Goal: Find specific page/section: Find specific page/section

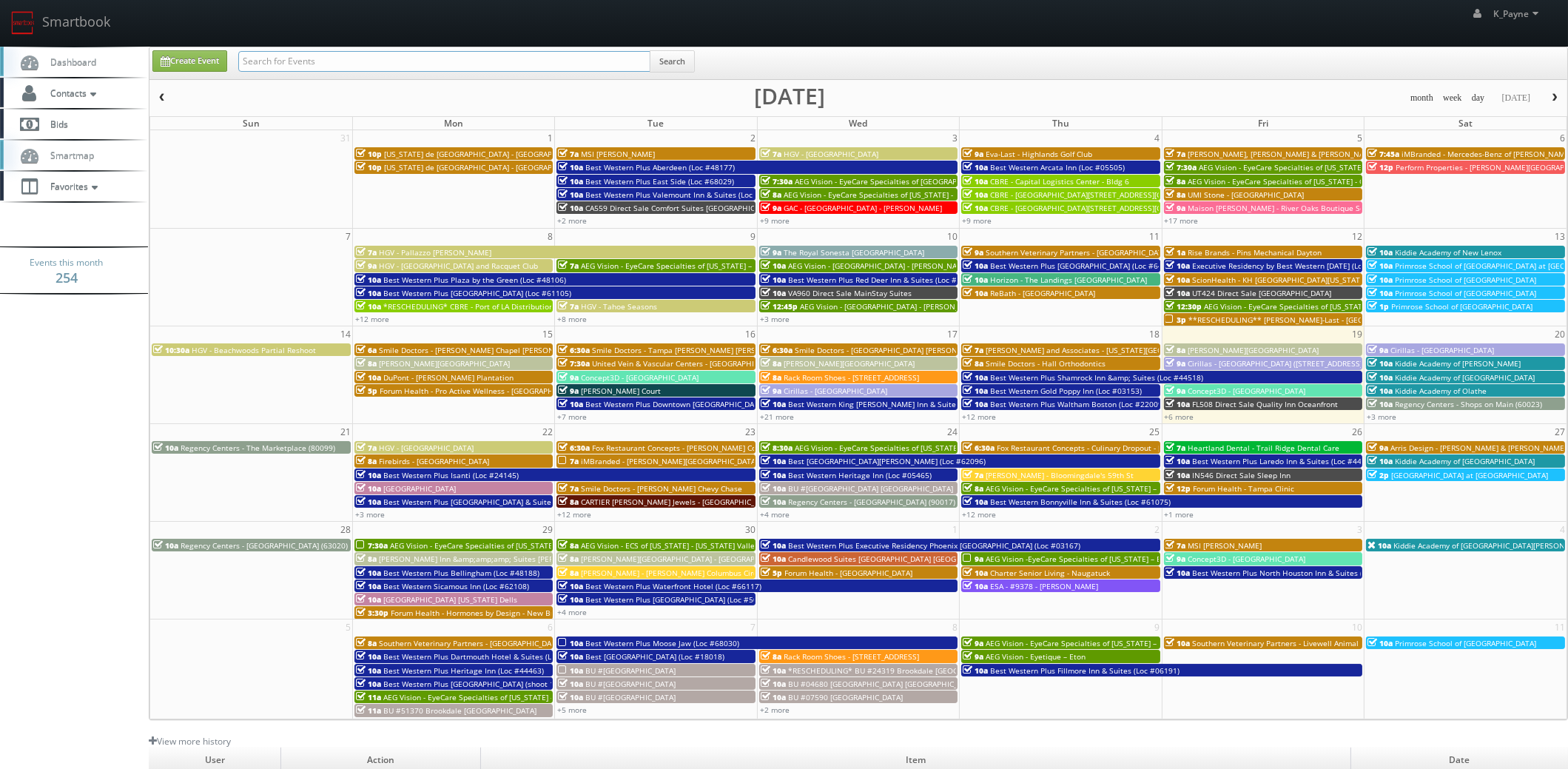
click at [359, 64] on input "text" at bounding box center [444, 61] width 412 height 21
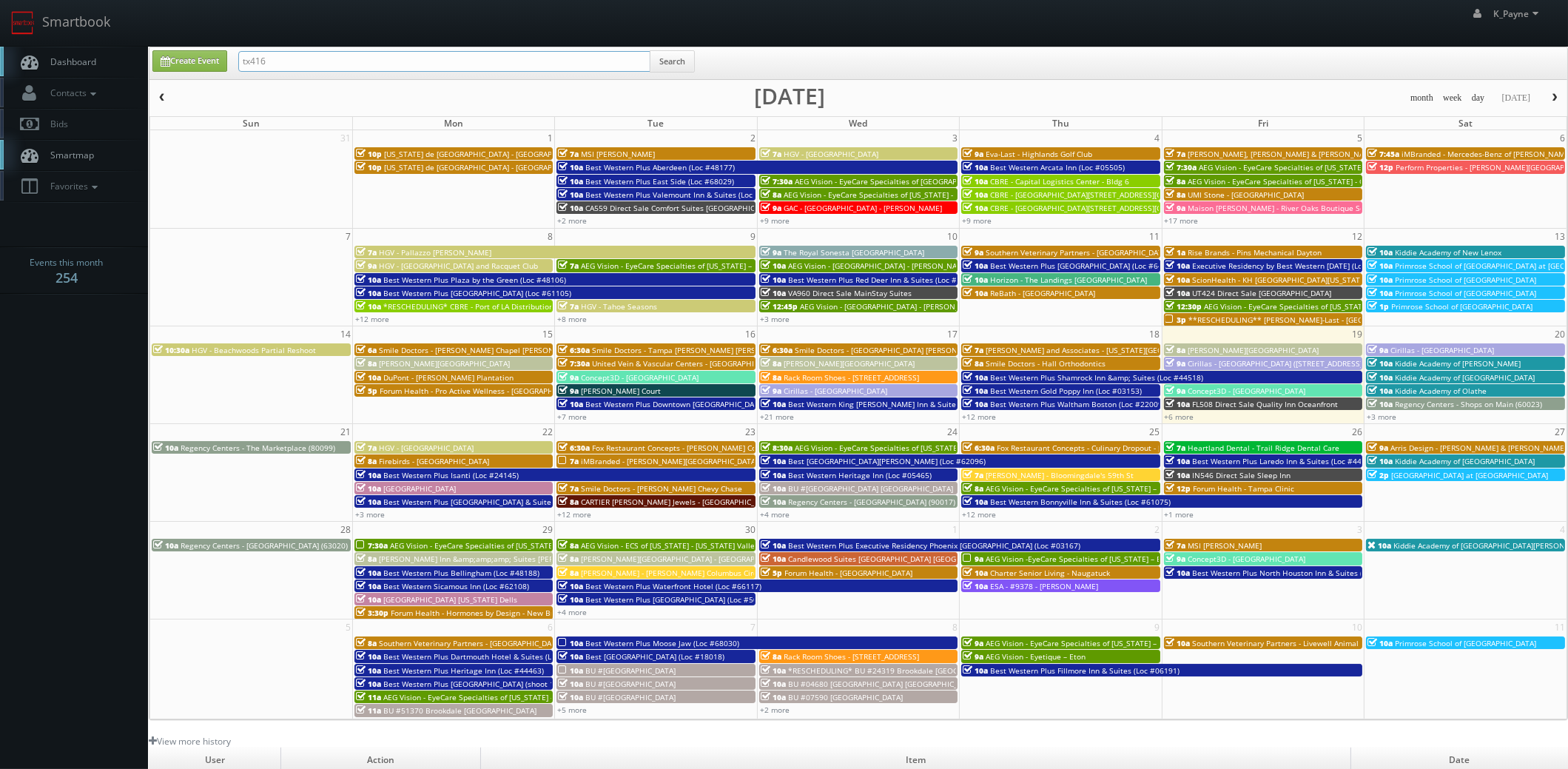
type input "tx416"
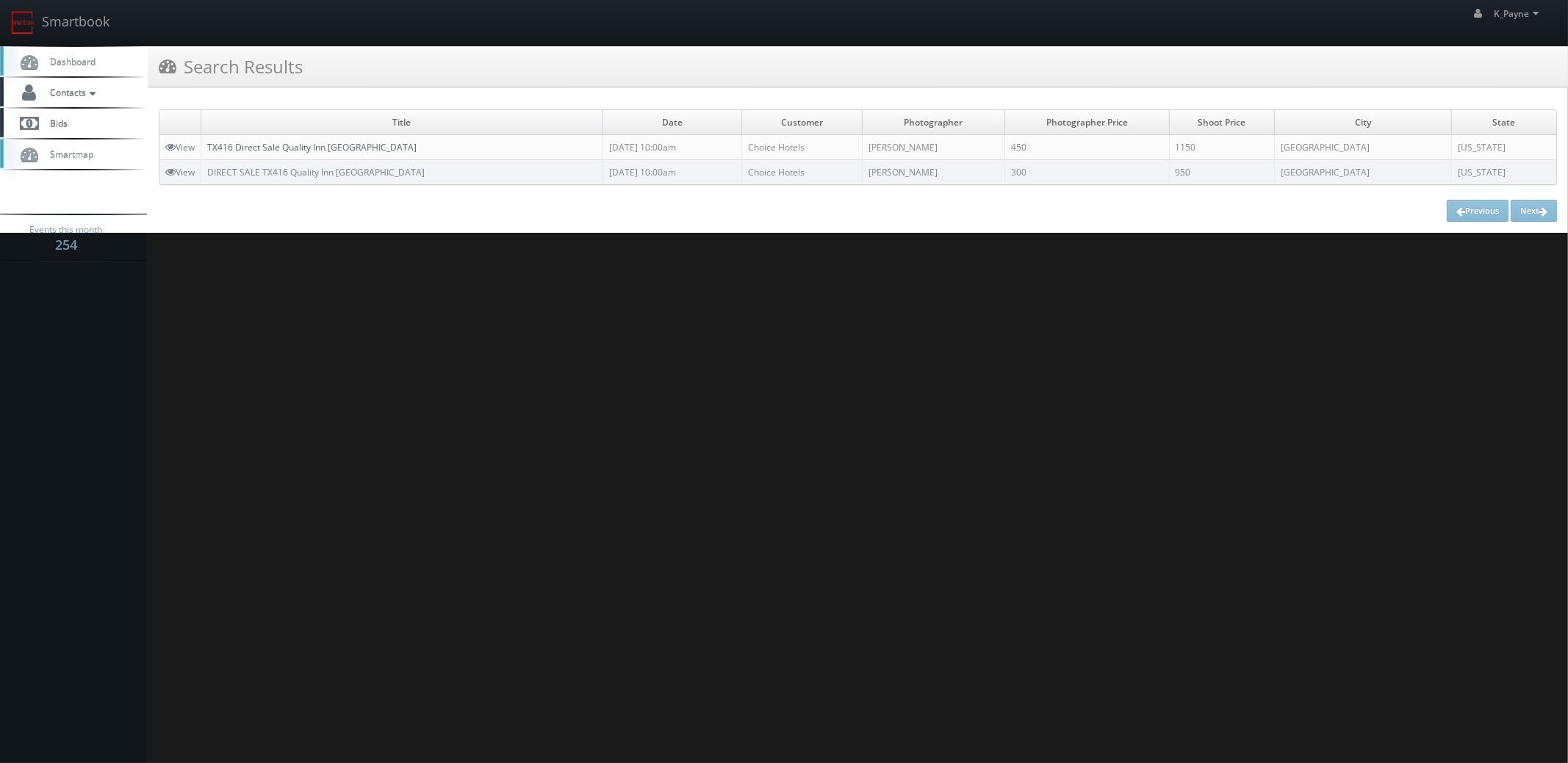
click at [289, 142] on link "TX416 Direct Sale Quality Inn Paris" at bounding box center [312, 147] width 210 height 13
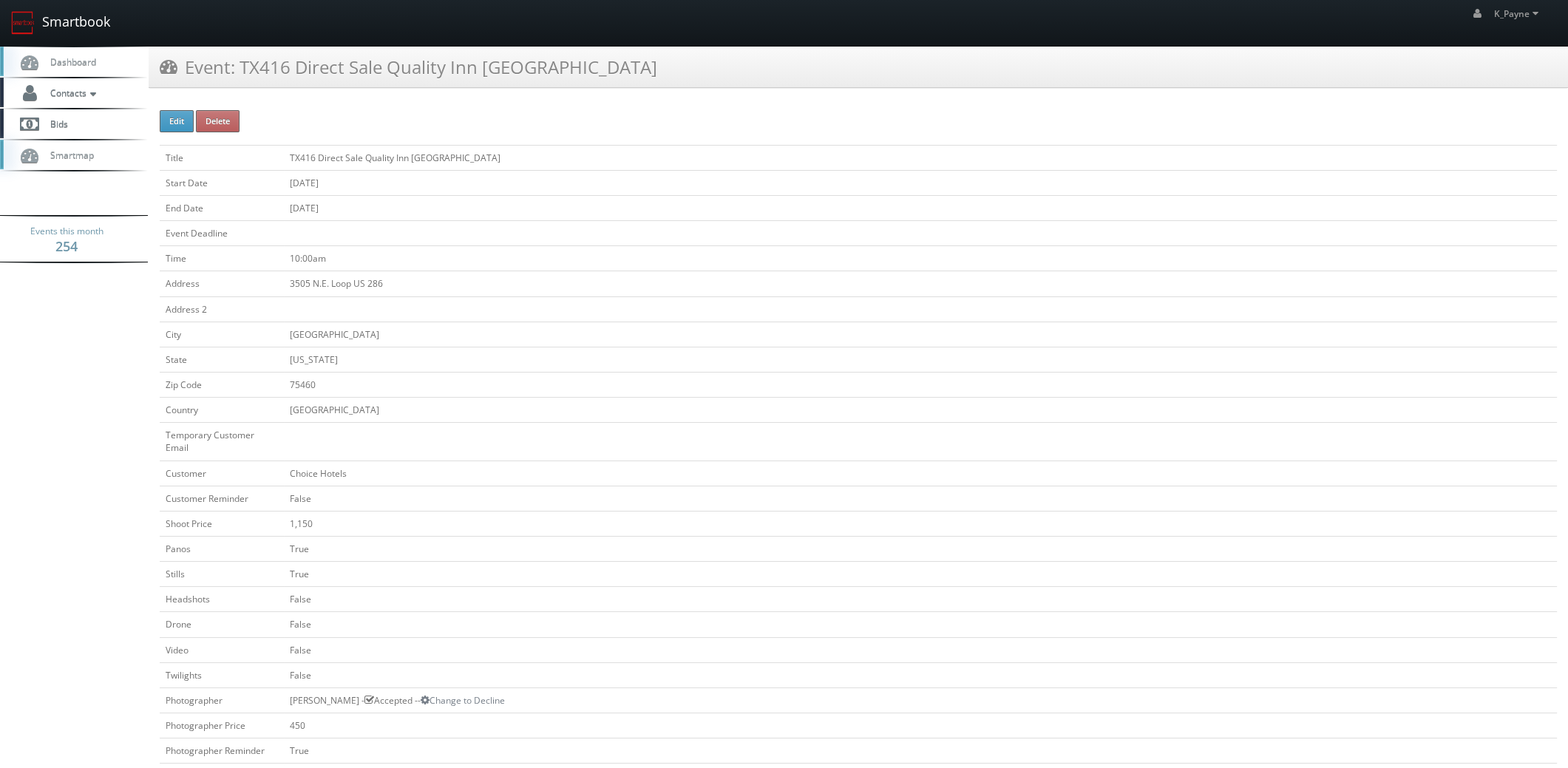
click at [74, 16] on link "Smartbook" at bounding box center [60, 23] width 121 height 45
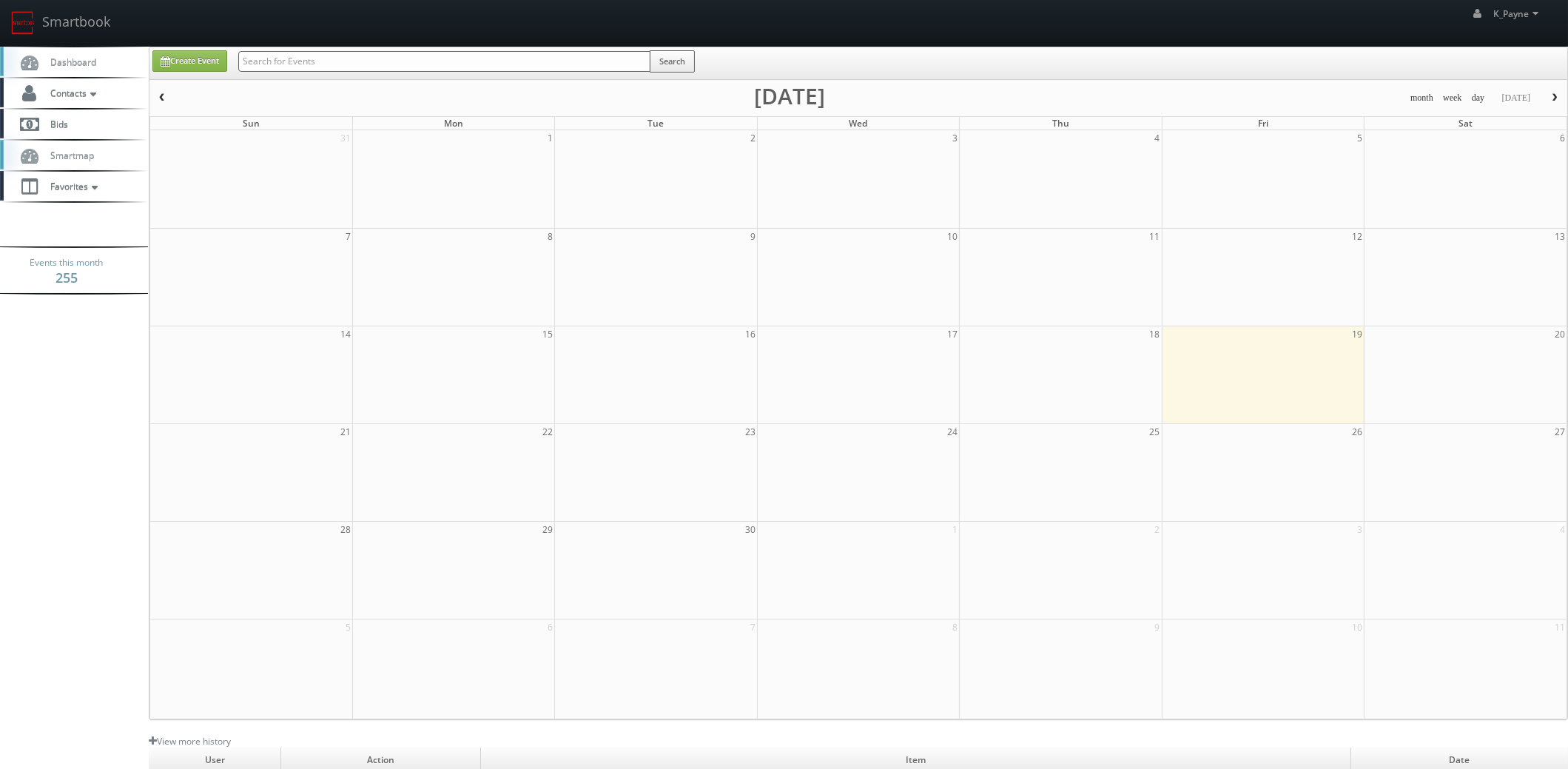
click at [323, 59] on input "text" at bounding box center [444, 61] width 412 height 21
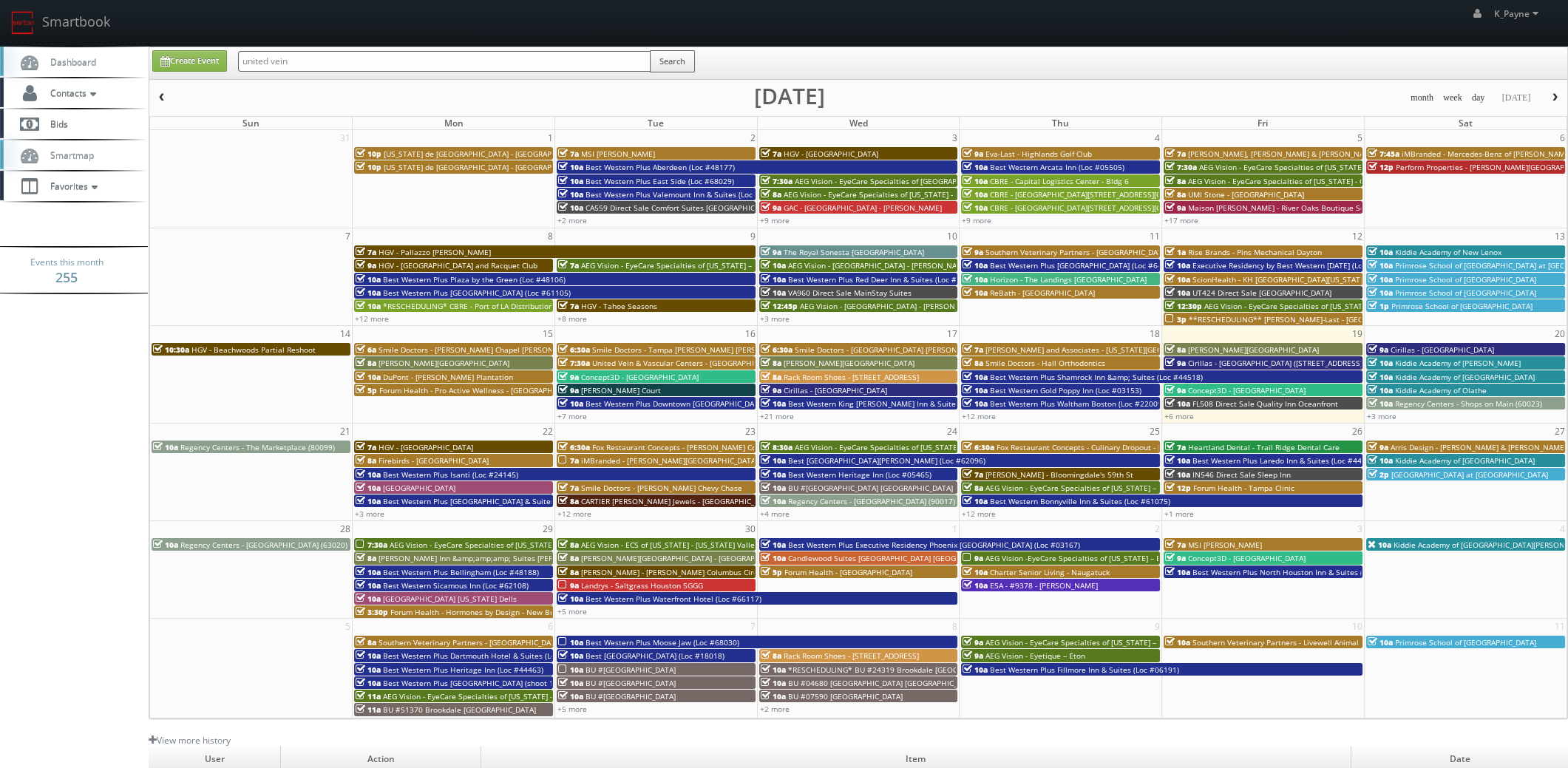
type input "united vein"
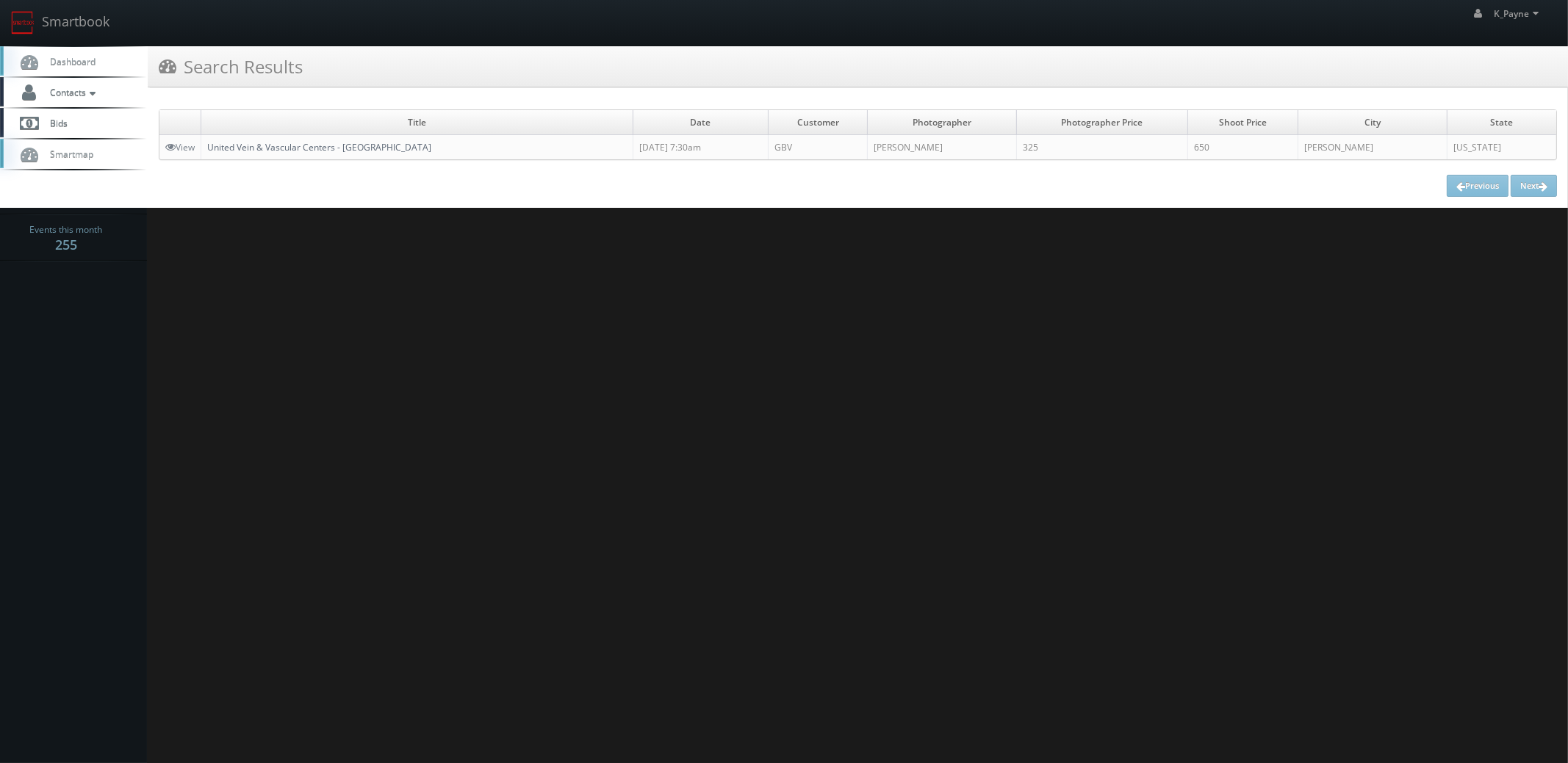
click at [324, 146] on link "United Vein & Vascular Centers - [GEOGRAPHIC_DATA]" at bounding box center [319, 147] width 224 height 13
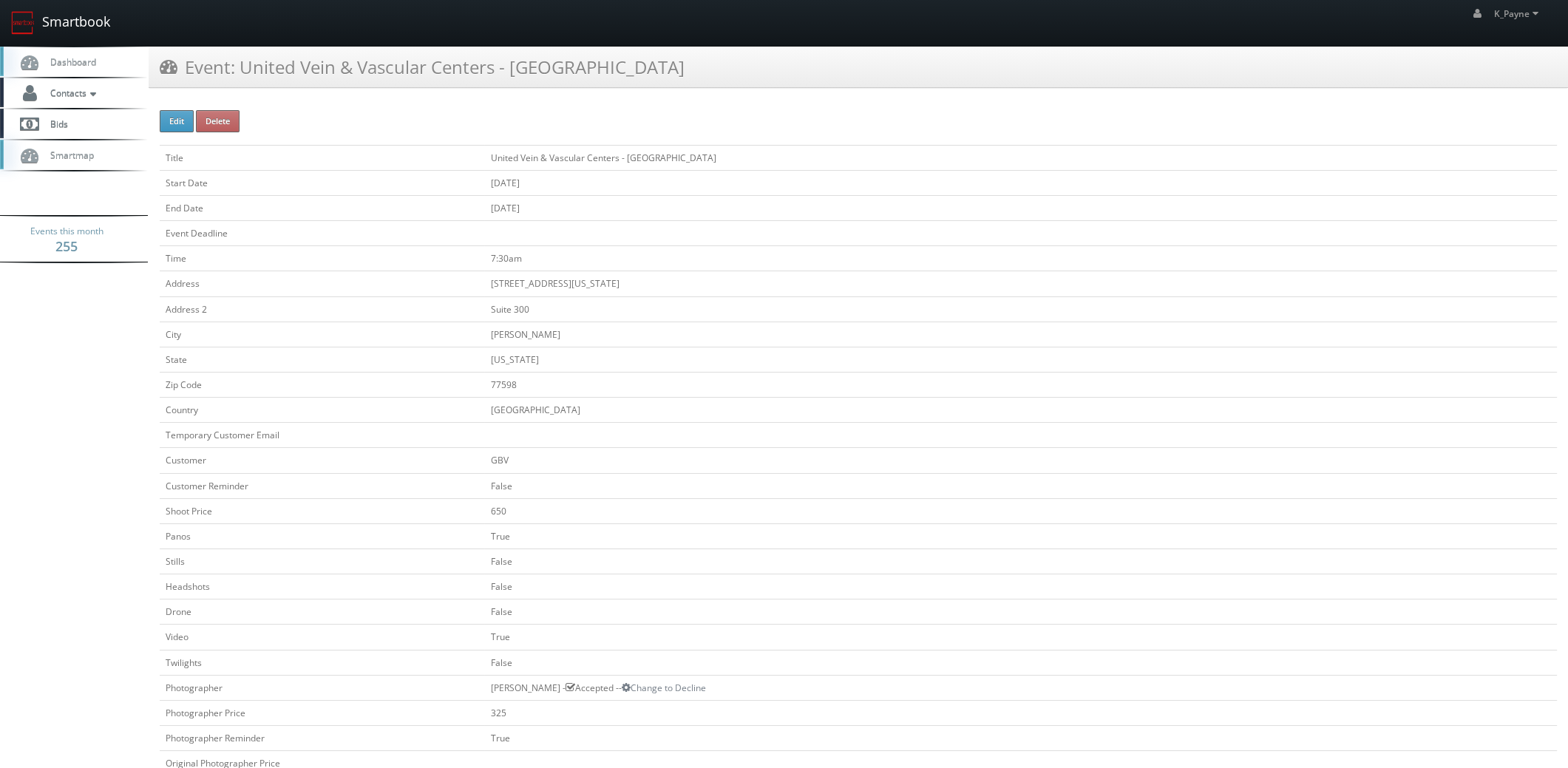
click at [65, 18] on link "Smartbook" at bounding box center [60, 23] width 121 height 45
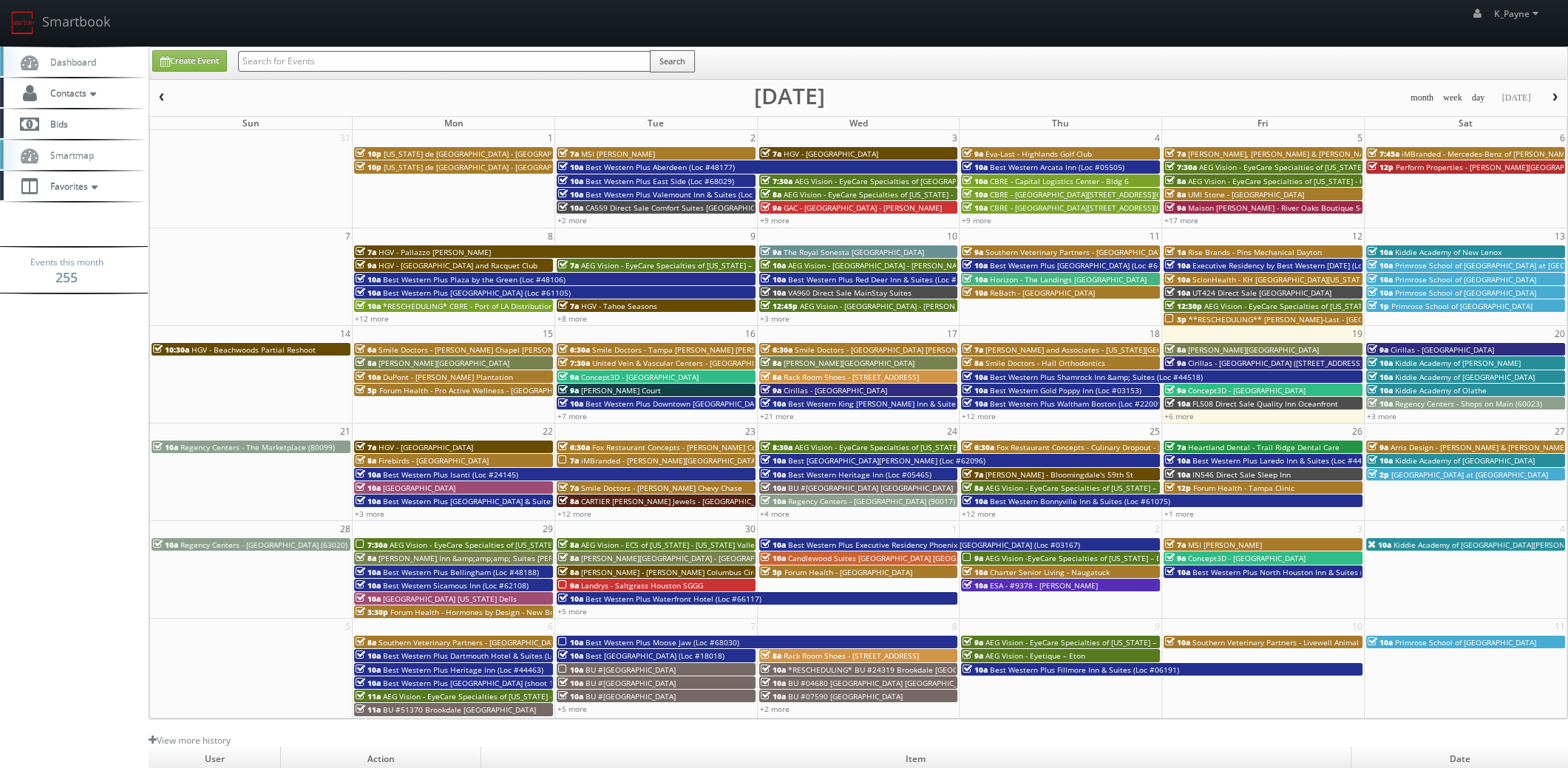
click at [319, 62] on input "text" at bounding box center [444, 61] width 413 height 21
type input "[PERSON_NAME]"
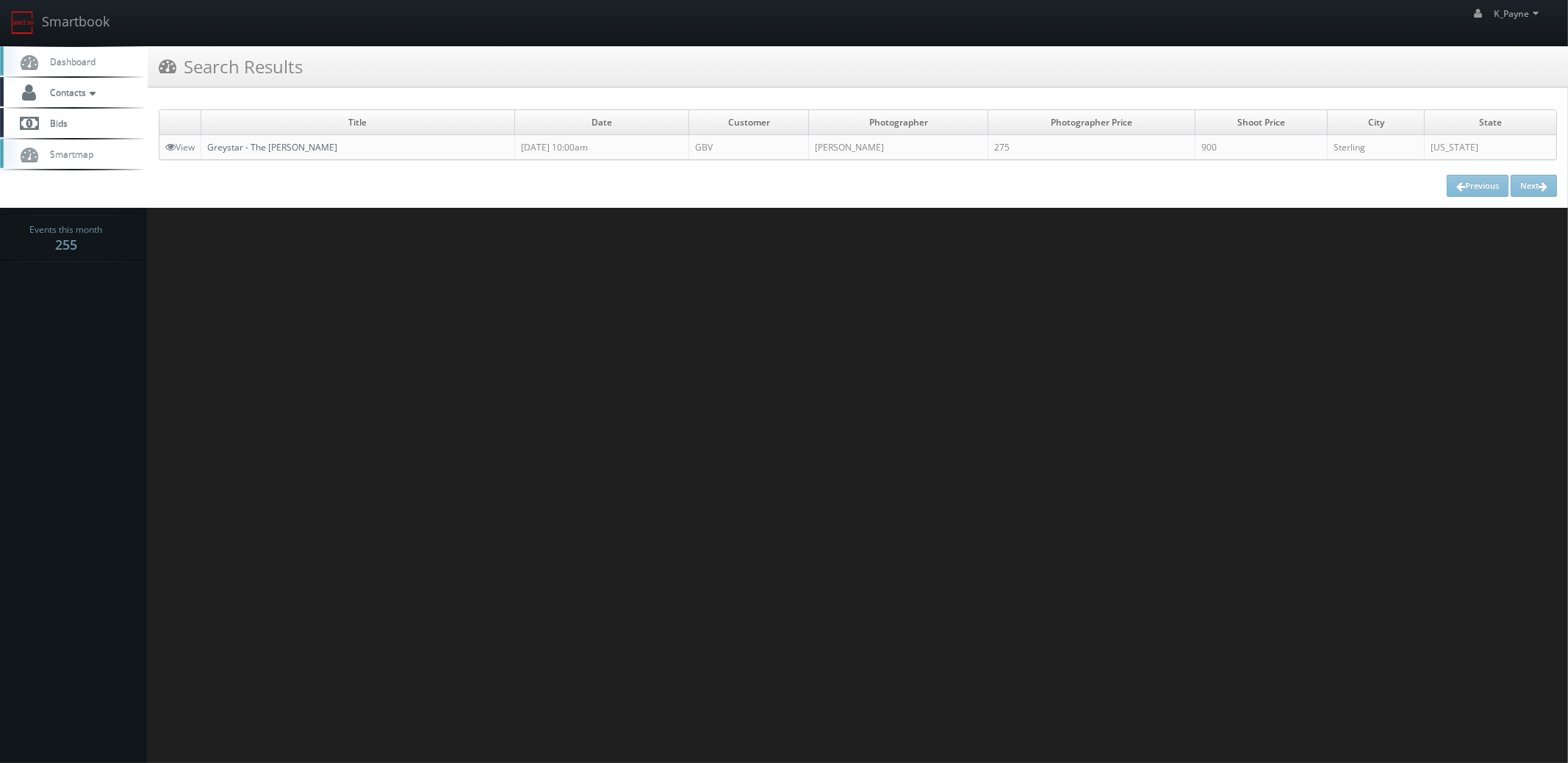
drag, startPoint x: 269, startPoint y: 146, endPoint x: 280, endPoint y: 148, distance: 11.2
click at [269, 145] on link "Greystar - The [PERSON_NAME]" at bounding box center [272, 147] width 130 height 13
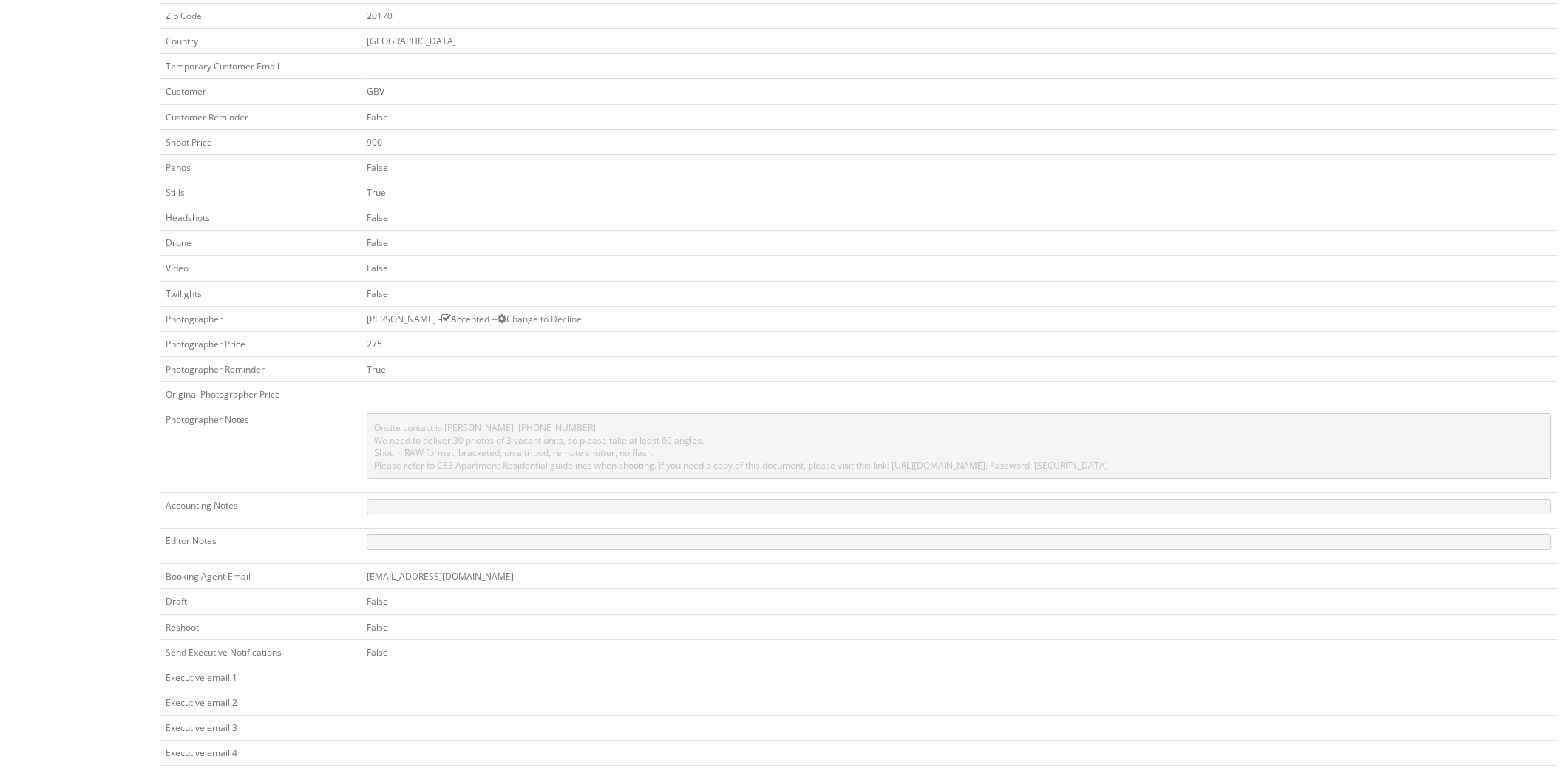
scroll to position [369, 0]
